Goal: Navigation & Orientation: Find specific page/section

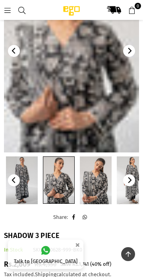
scroll to position [90, 0]
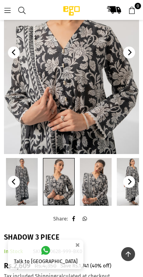
click at [7, 8] on icon at bounding box center [7, 10] width 7 height 7
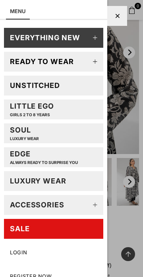
click at [47, 239] on link "SALE" at bounding box center [53, 229] width 99 height 20
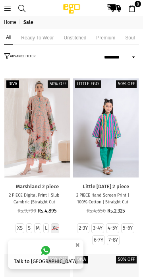
select select "******"
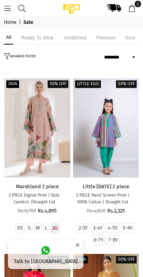
click at [89, 45] on li "Unstitched" at bounding box center [75, 38] width 27 height 14
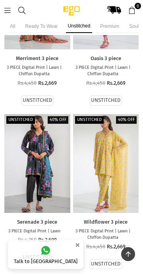
scroll to position [927, 0]
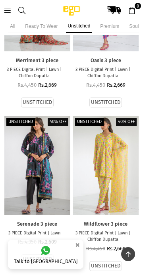
click at [6, 13] on icon at bounding box center [7, 10] width 7 height 7
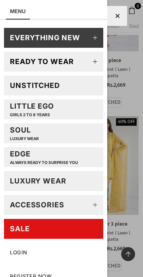
scroll to position [33, 0]
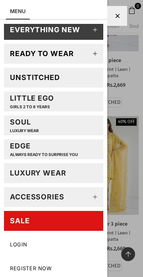
click at [128, 93] on div at bounding box center [71, 138] width 143 height 277
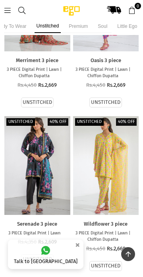
scroll to position [0, 67]
click at [70, 27] on li "Premium" at bounding box center [78, 26] width 23 height 14
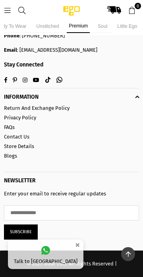
scroll to position [821, 0]
click at [35, 30] on li "Unstitched" at bounding box center [48, 26] width 27 height 14
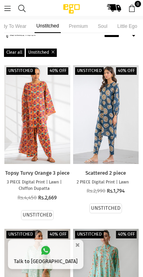
scroll to position [841, 0]
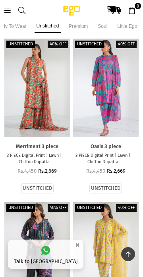
scroll to position [859, 0]
